Goal: Communication & Community: Participate in discussion

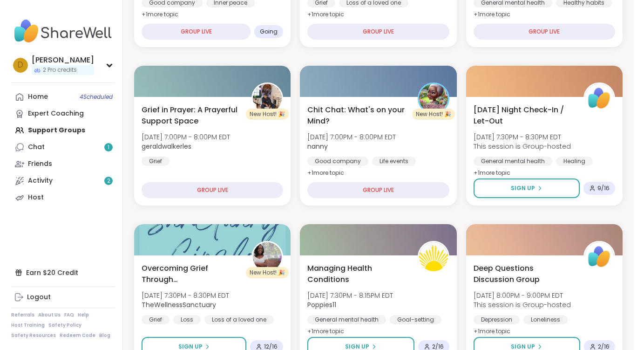
scroll to position [326, 0]
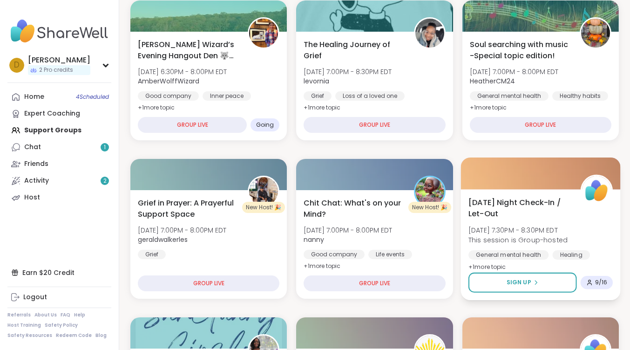
click at [502, 202] on span "[DATE] Night Check-In / Let-Out" at bounding box center [519, 207] width 102 height 23
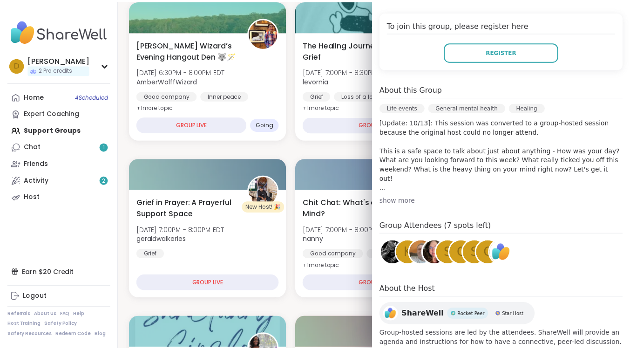
scroll to position [205, 0]
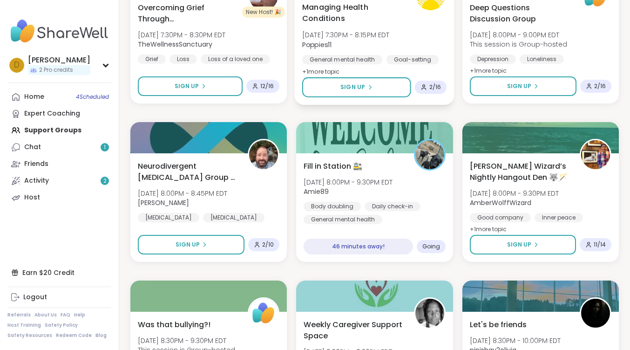
scroll to position [698, 0]
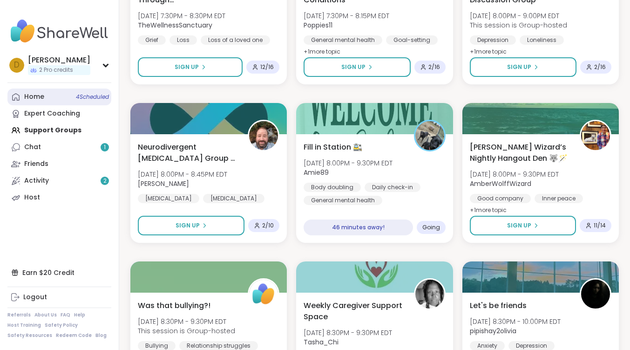
click at [50, 94] on link "Home 4 Scheduled" at bounding box center [59, 96] width 104 height 17
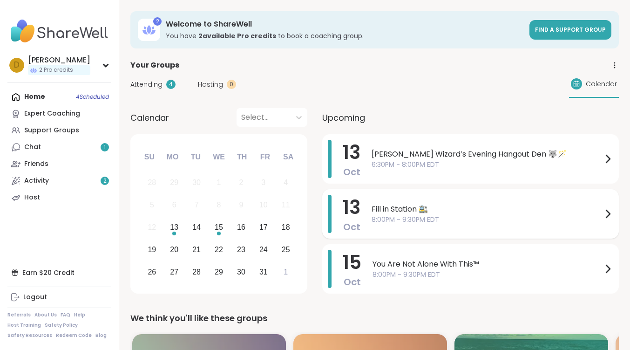
click at [403, 208] on span "Fill in Station 🚉" at bounding box center [486, 208] width 230 height 11
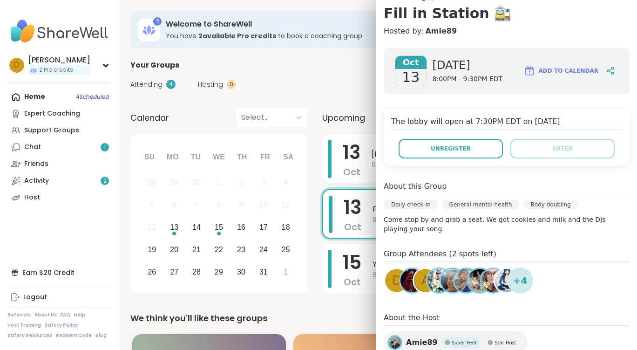
scroll to position [25, 0]
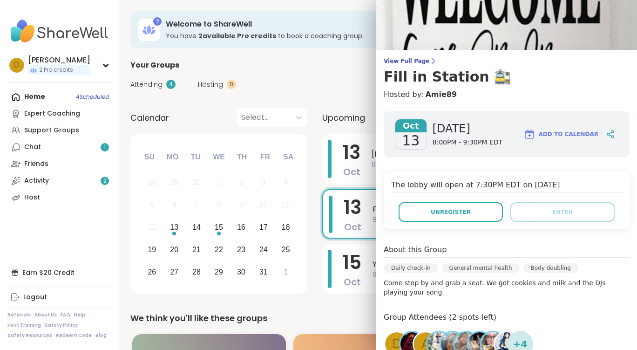
click at [335, 83] on div "Attending 4 Hosting 0 Calendar" at bounding box center [377, 84] width 495 height 27
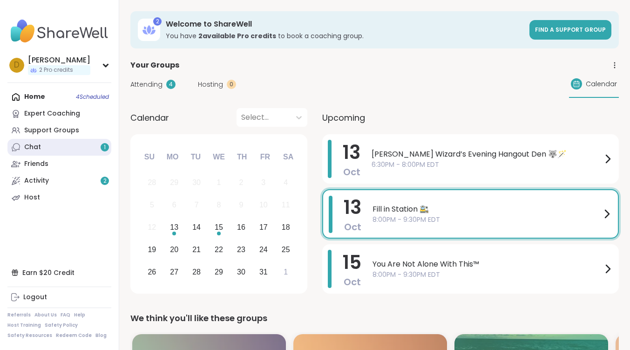
click at [43, 144] on link "Chat 1" at bounding box center [59, 147] width 104 height 17
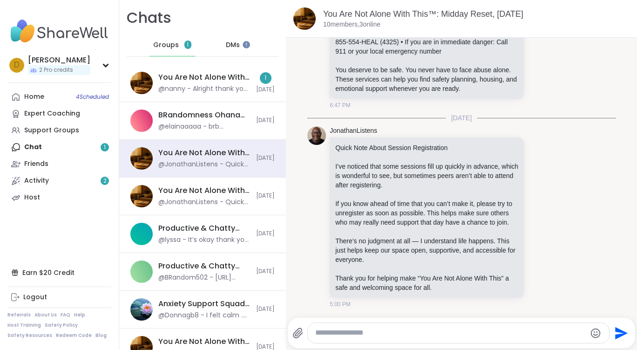
click at [178, 47] on div "Groups 1" at bounding box center [172, 45] width 46 height 22
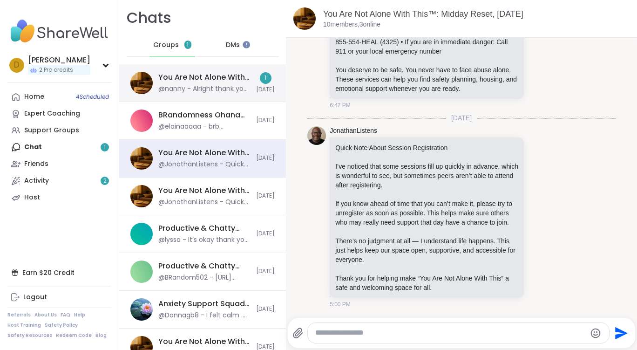
click at [190, 79] on div "You Are Not Alone With This, [DATE]" at bounding box center [204, 77] width 92 height 10
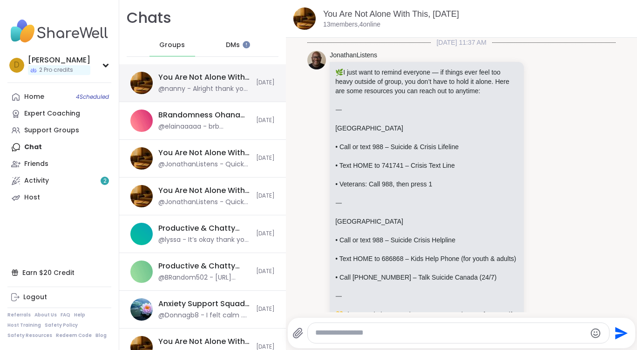
scroll to position [5095, 0]
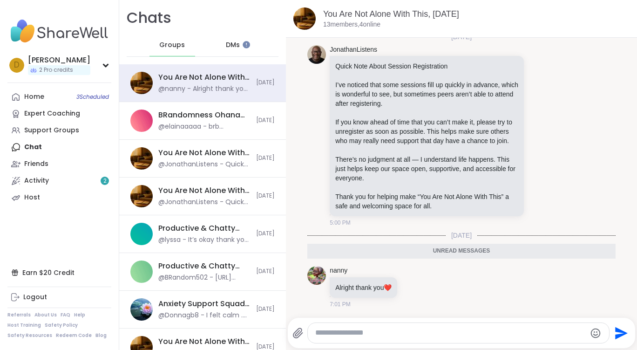
click at [234, 47] on span "DMs" at bounding box center [233, 44] width 14 height 9
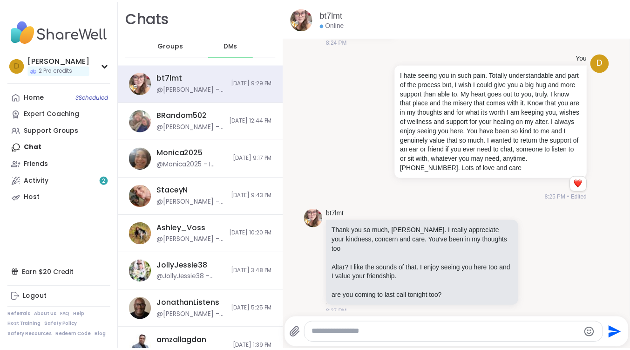
scroll to position [9071, 0]
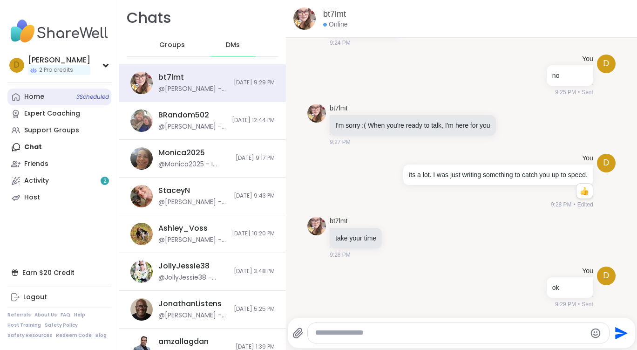
click at [51, 98] on link "Home 3 Scheduled" at bounding box center [59, 96] width 104 height 17
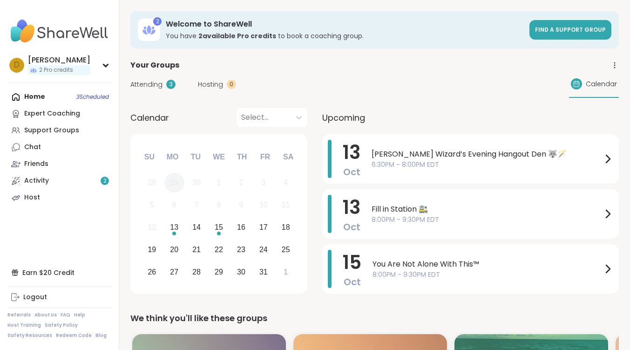
scroll to position [47, 0]
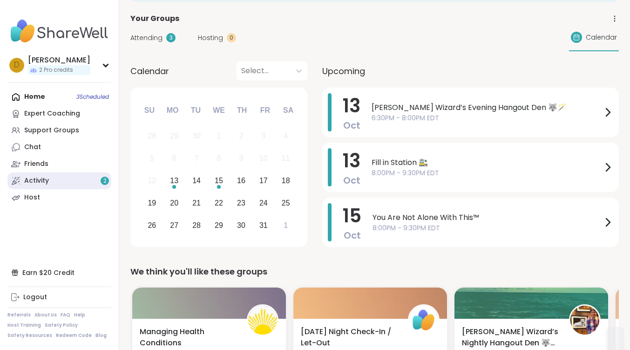
click at [40, 175] on link "Activity 2" at bounding box center [59, 180] width 104 height 17
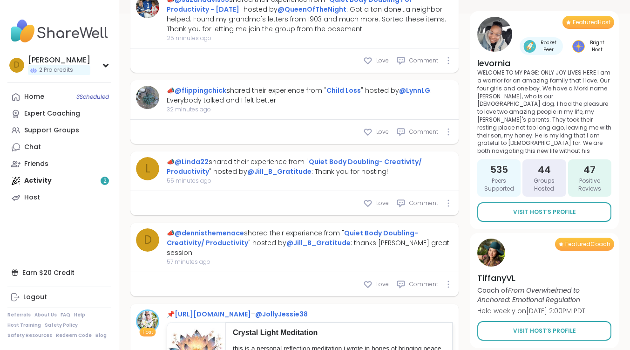
scroll to position [372, 0]
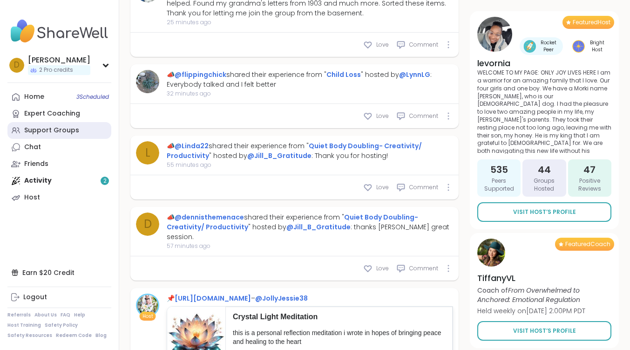
click at [53, 134] on div "Support Groups" at bounding box center [51, 130] width 55 height 9
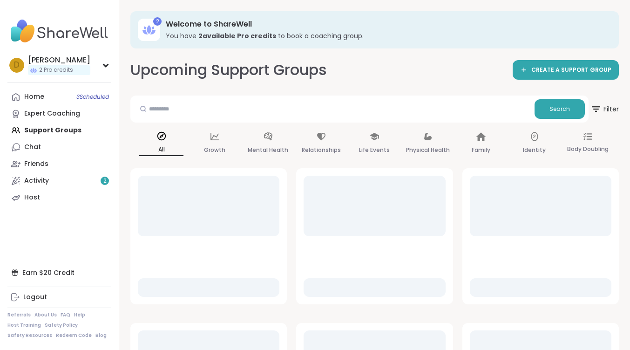
click at [67, 190] on link "Host" at bounding box center [59, 197] width 104 height 17
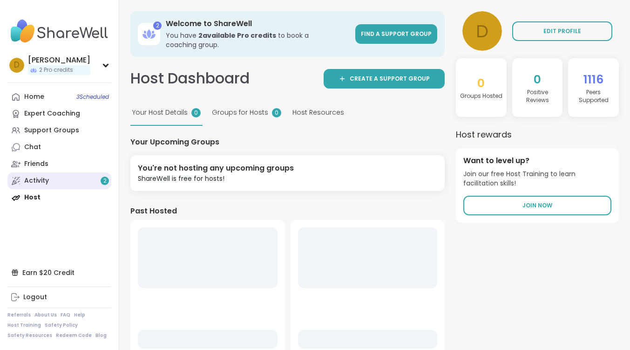
click at [67, 183] on link "Activity 2" at bounding box center [59, 180] width 104 height 17
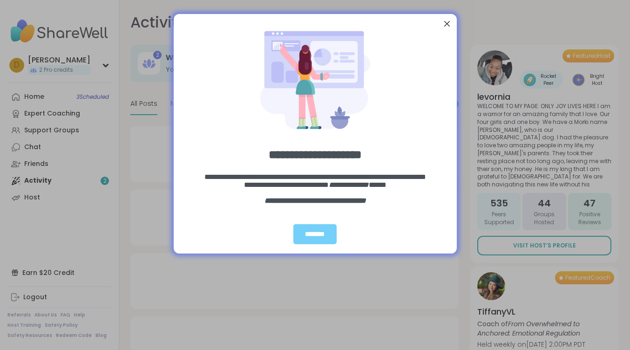
type textarea "*"
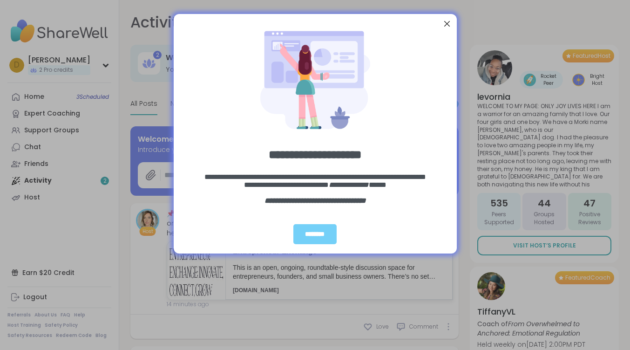
click at [444, 22] on div "Close Step" at bounding box center [446, 24] width 12 height 12
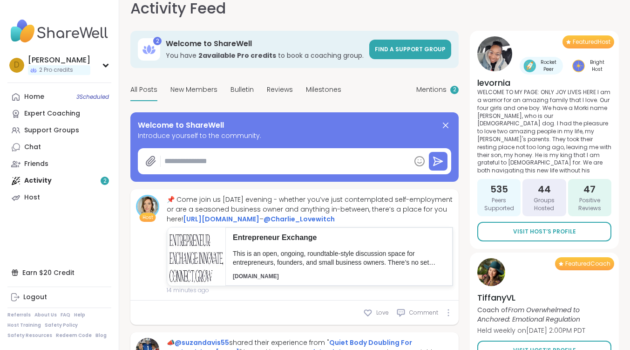
scroll to position [47, 0]
